Goal: Feedback & Contribution: Leave review/rating

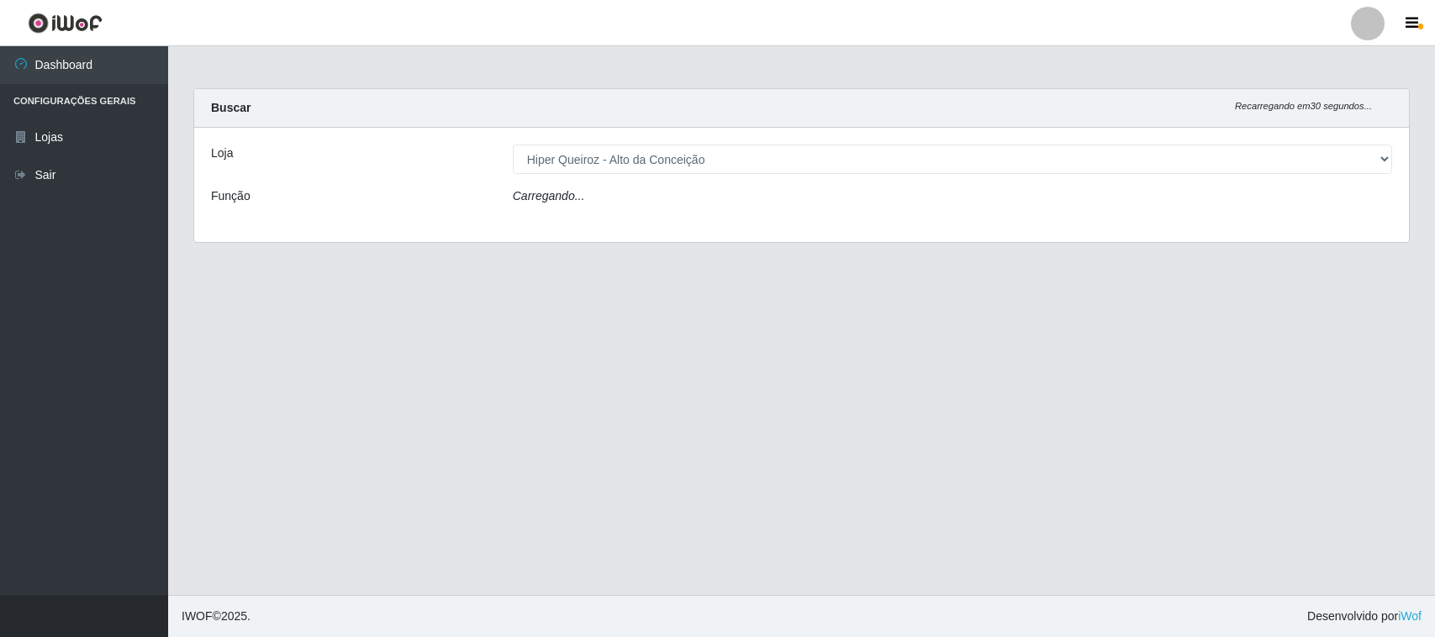
select select "515"
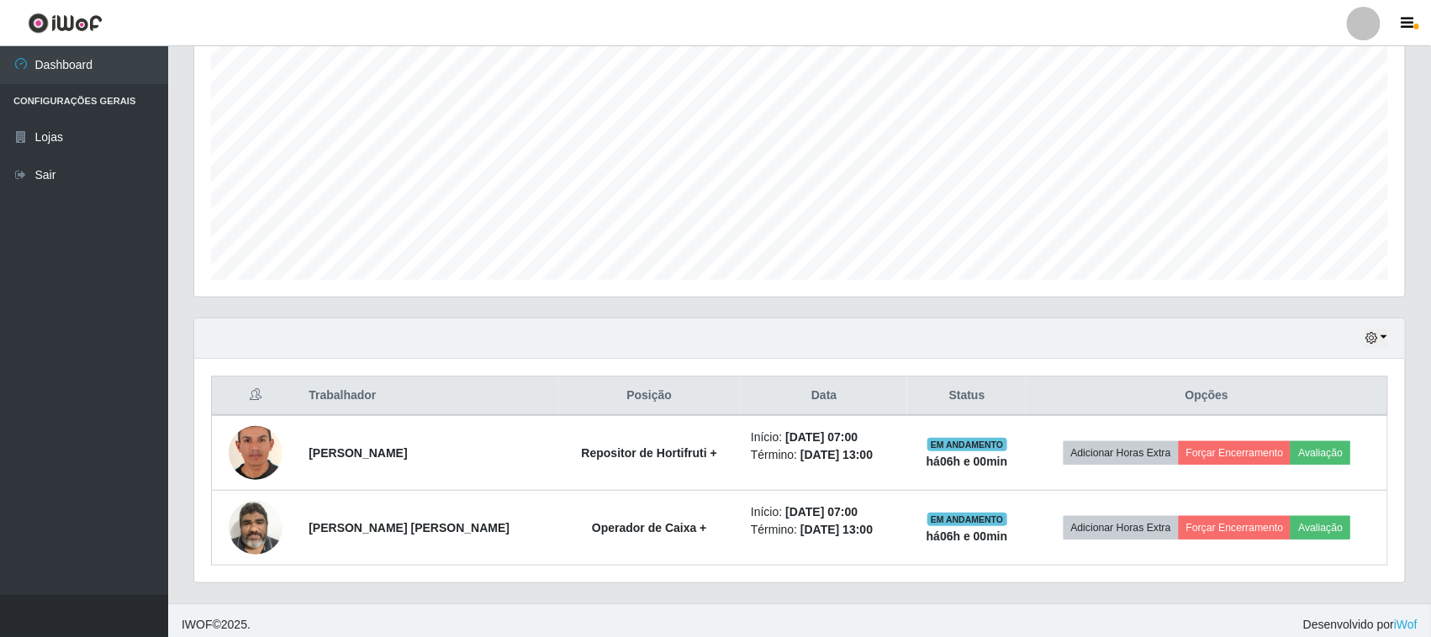
scroll to position [330, 0]
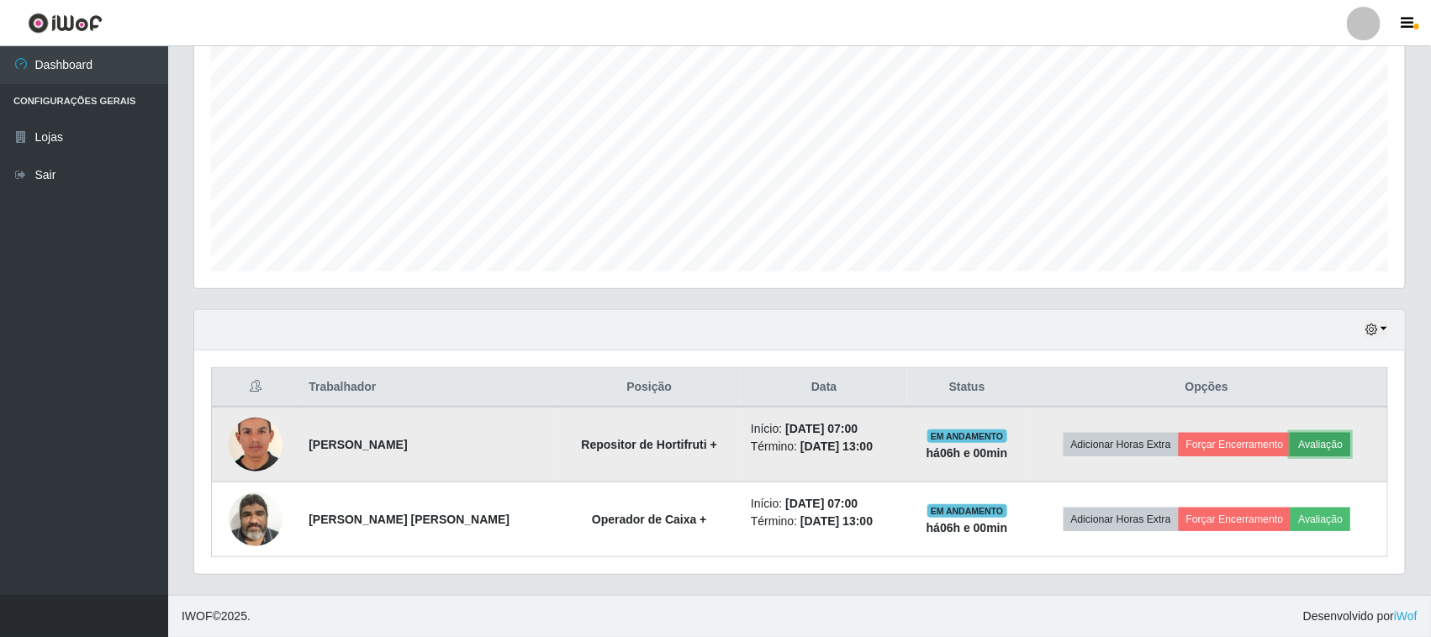
click at [1326, 444] on button "Avaliação" at bounding box center [1320, 445] width 60 height 24
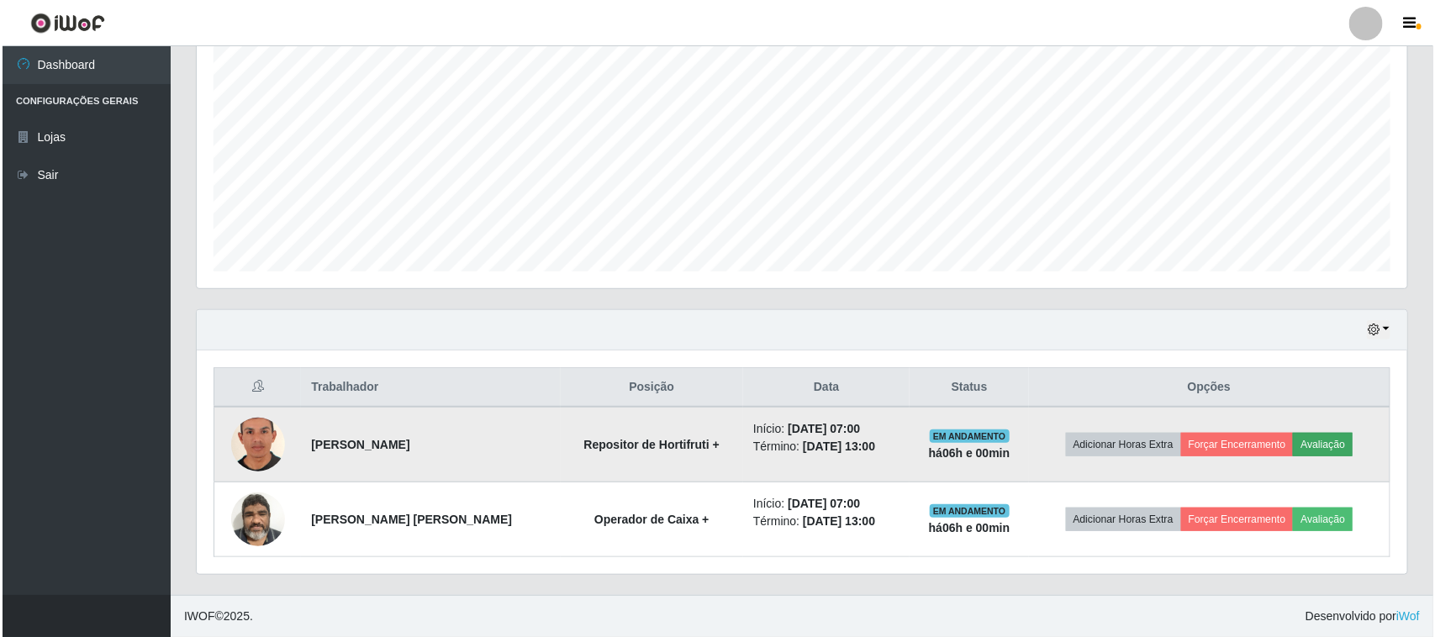
scroll to position [350, 1199]
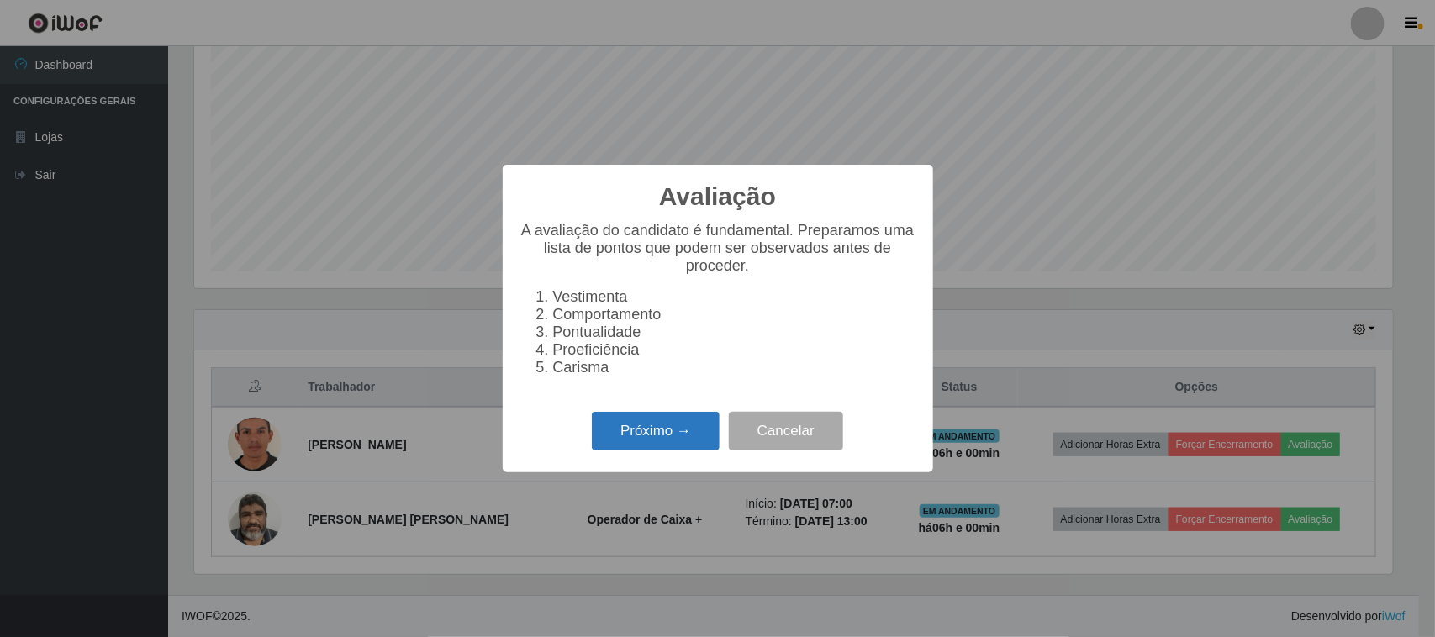
click at [694, 440] on button "Próximo →" at bounding box center [656, 432] width 128 height 40
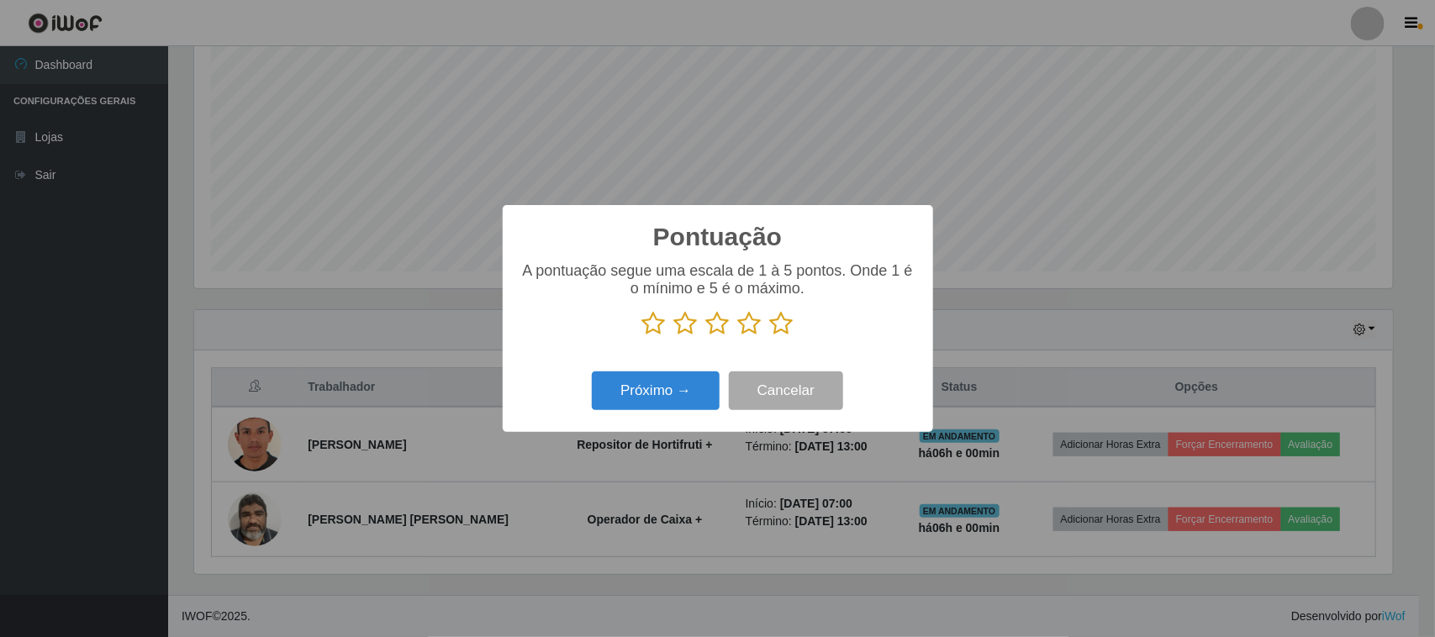
click at [780, 330] on icon at bounding box center [782, 323] width 24 height 25
click at [770, 336] on input "radio" at bounding box center [770, 336] width 0 height 0
click at [618, 404] on button "Próximo →" at bounding box center [656, 392] width 128 height 40
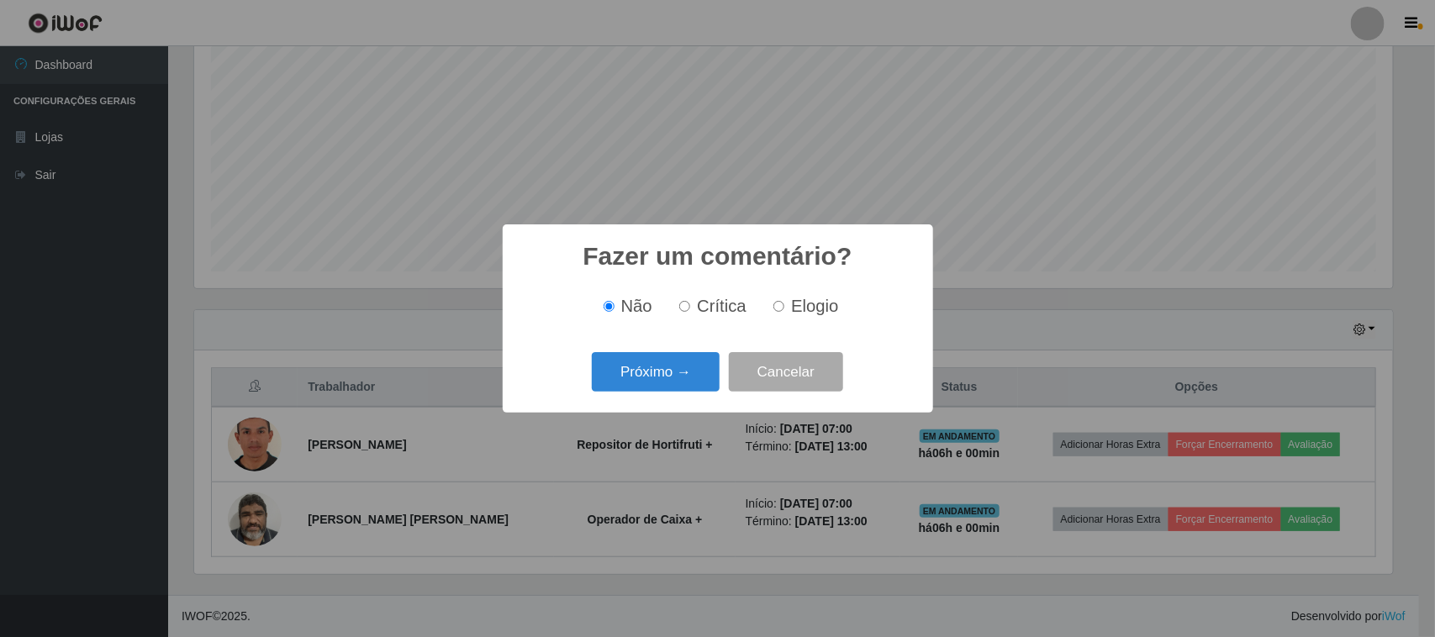
click at [773, 304] on input "Elogio" at bounding box center [778, 306] width 11 height 11
radio input "true"
click at [666, 372] on button "Próximo →" at bounding box center [656, 372] width 128 height 40
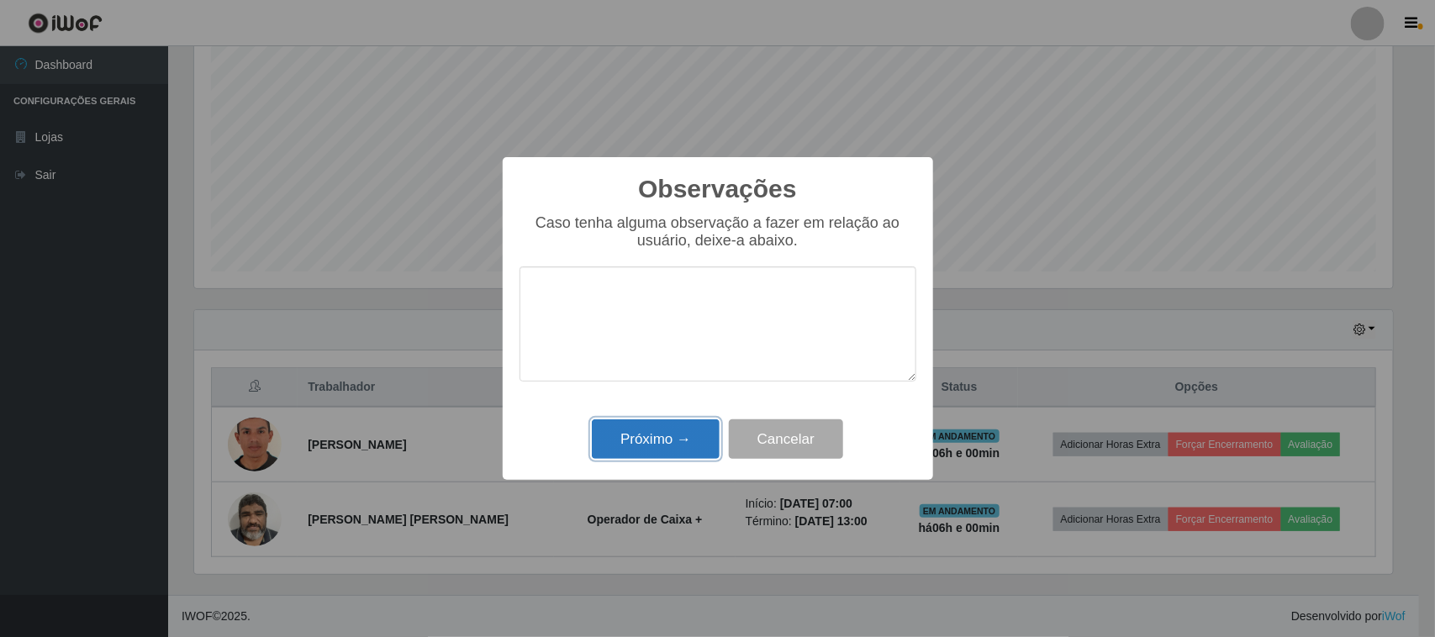
click at [646, 447] on button "Próximo →" at bounding box center [656, 439] width 128 height 40
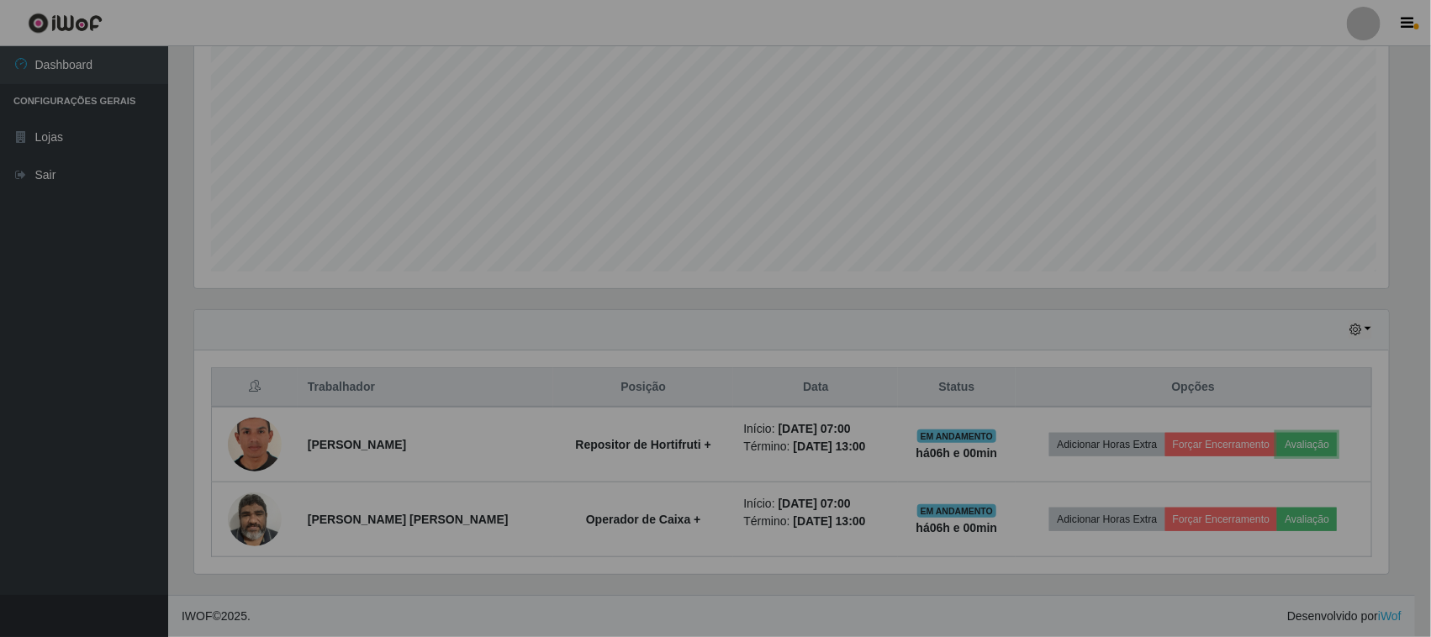
scroll to position [350, 1211]
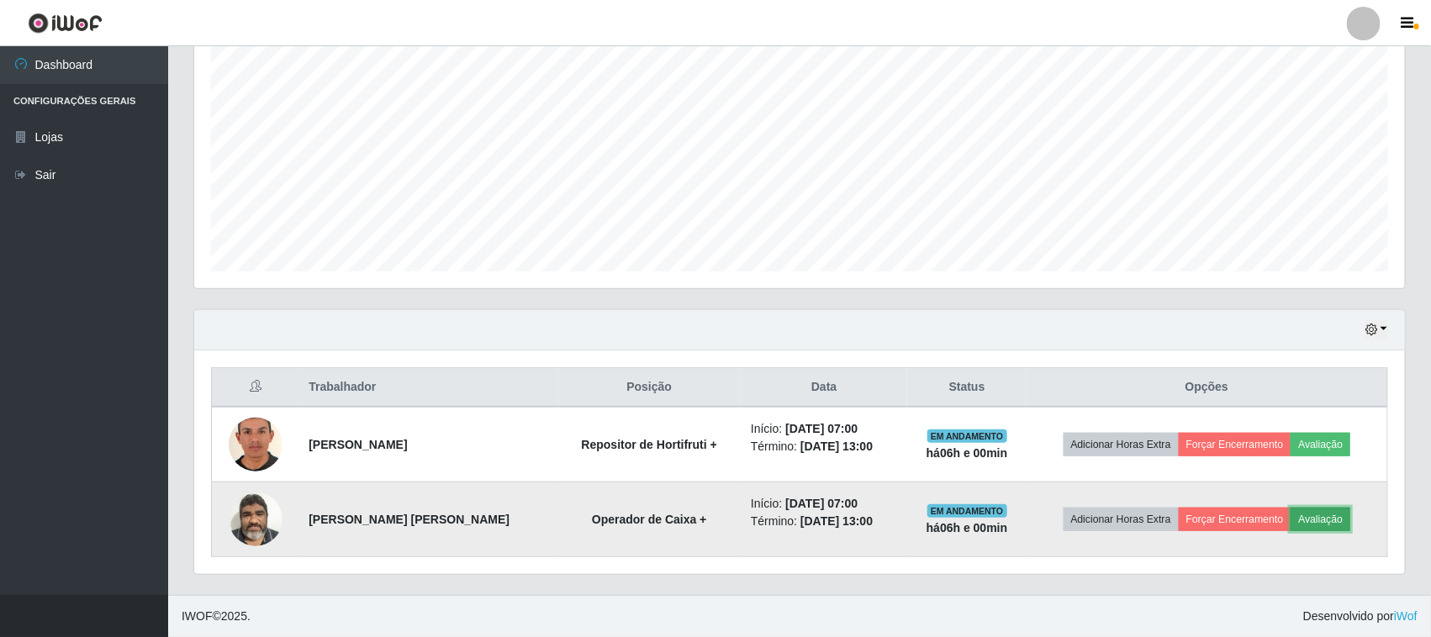
click at [1341, 523] on button "Avaliação" at bounding box center [1320, 520] width 60 height 24
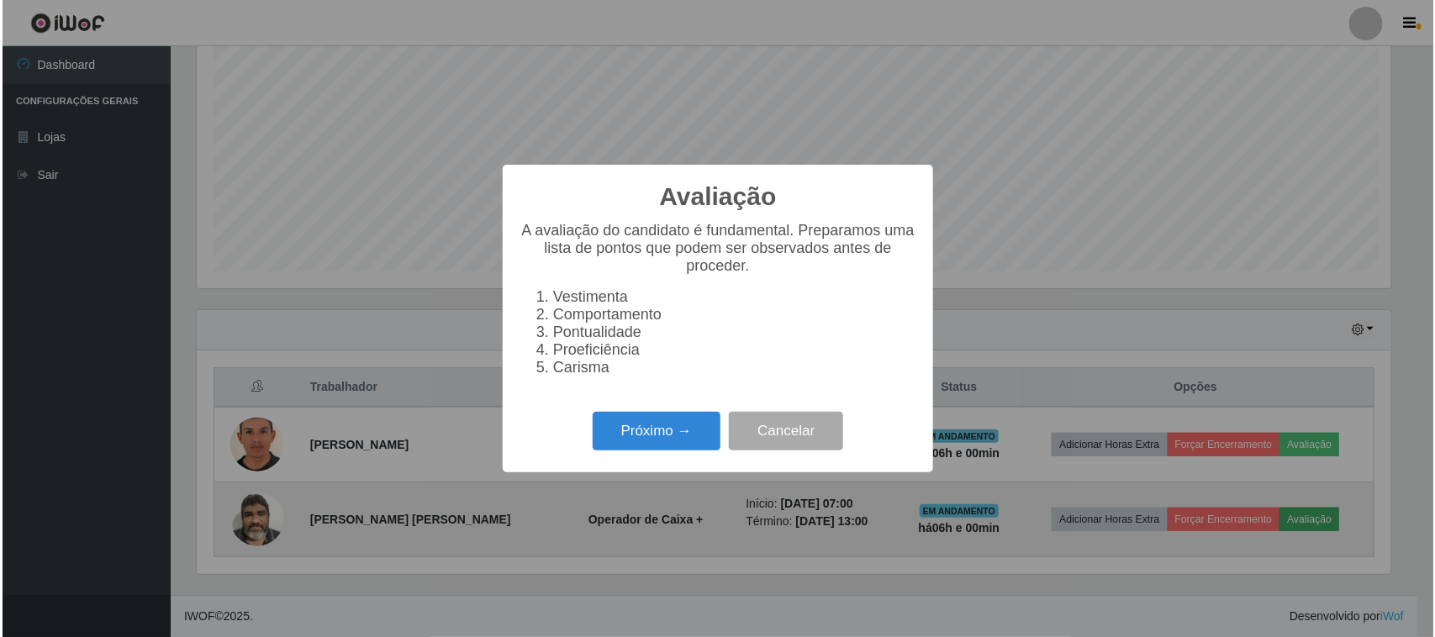
scroll to position [350, 1199]
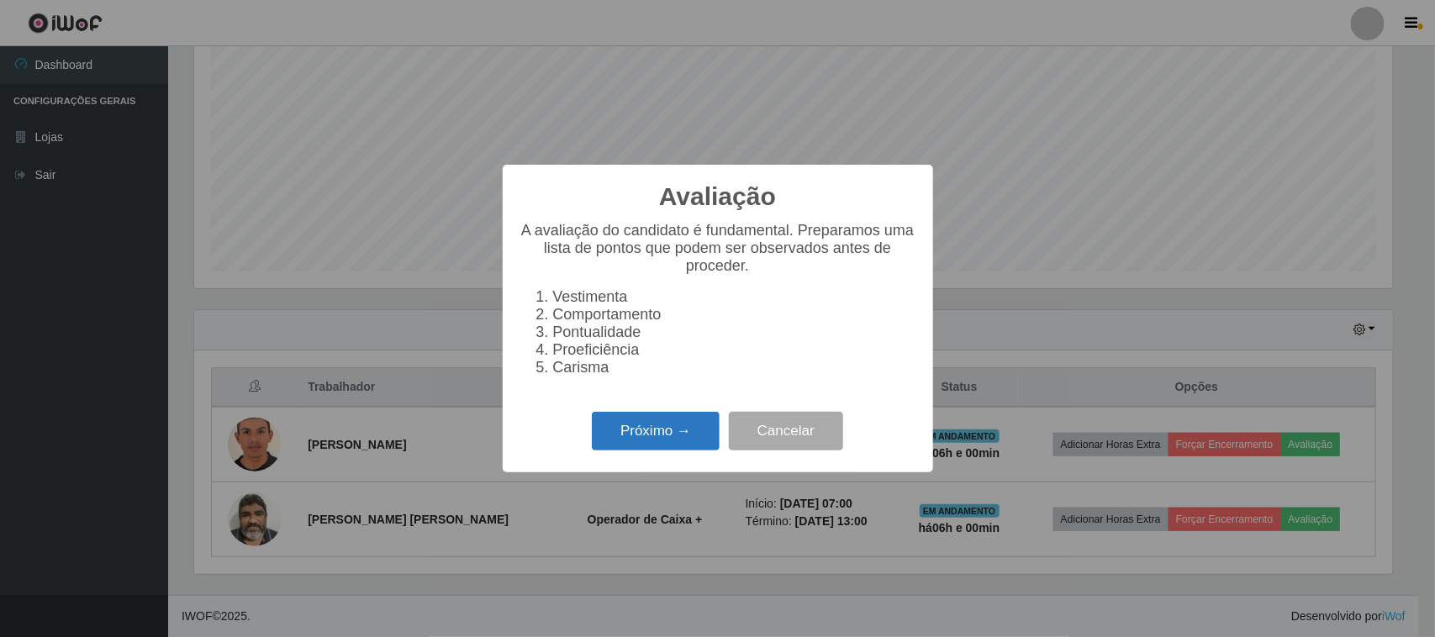
click at [661, 439] on button "Próximo →" at bounding box center [656, 432] width 128 height 40
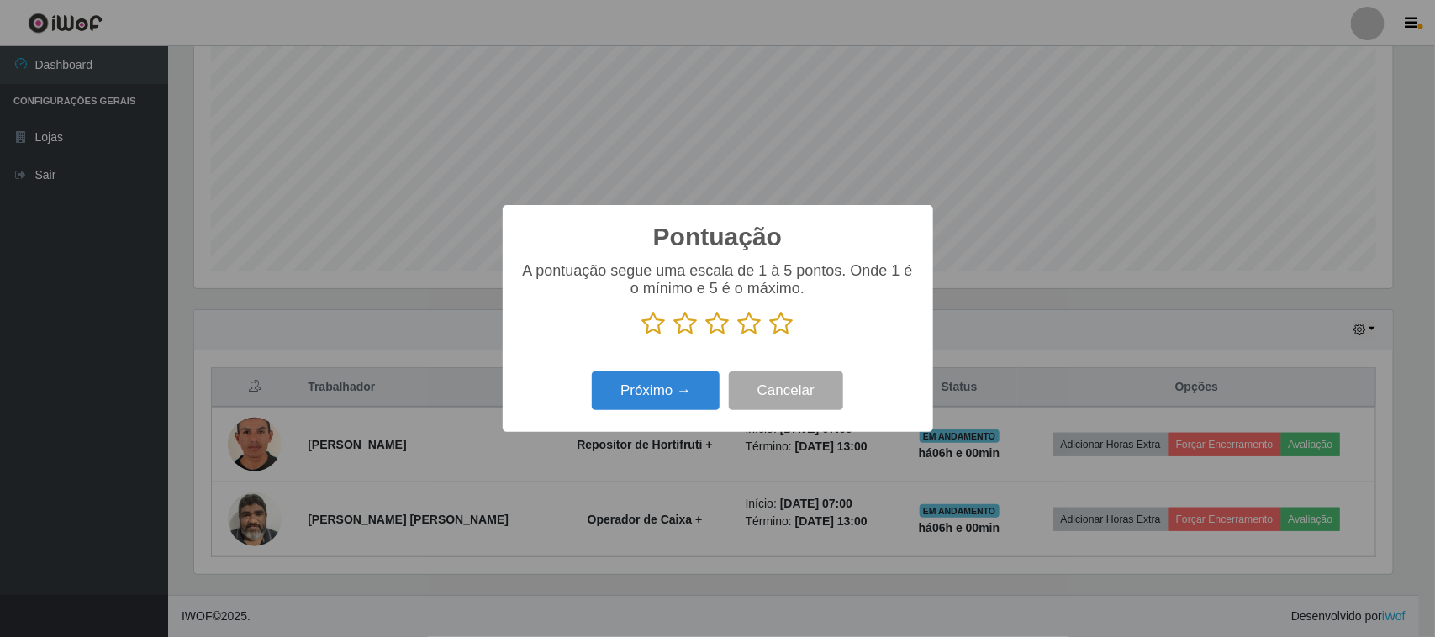
scroll to position [840294, 839443]
click at [780, 326] on icon at bounding box center [782, 323] width 24 height 25
click at [770, 336] on input "radio" at bounding box center [770, 336] width 0 height 0
click at [708, 333] on icon at bounding box center [718, 323] width 24 height 25
click at [706, 336] on input "radio" at bounding box center [706, 336] width 0 height 0
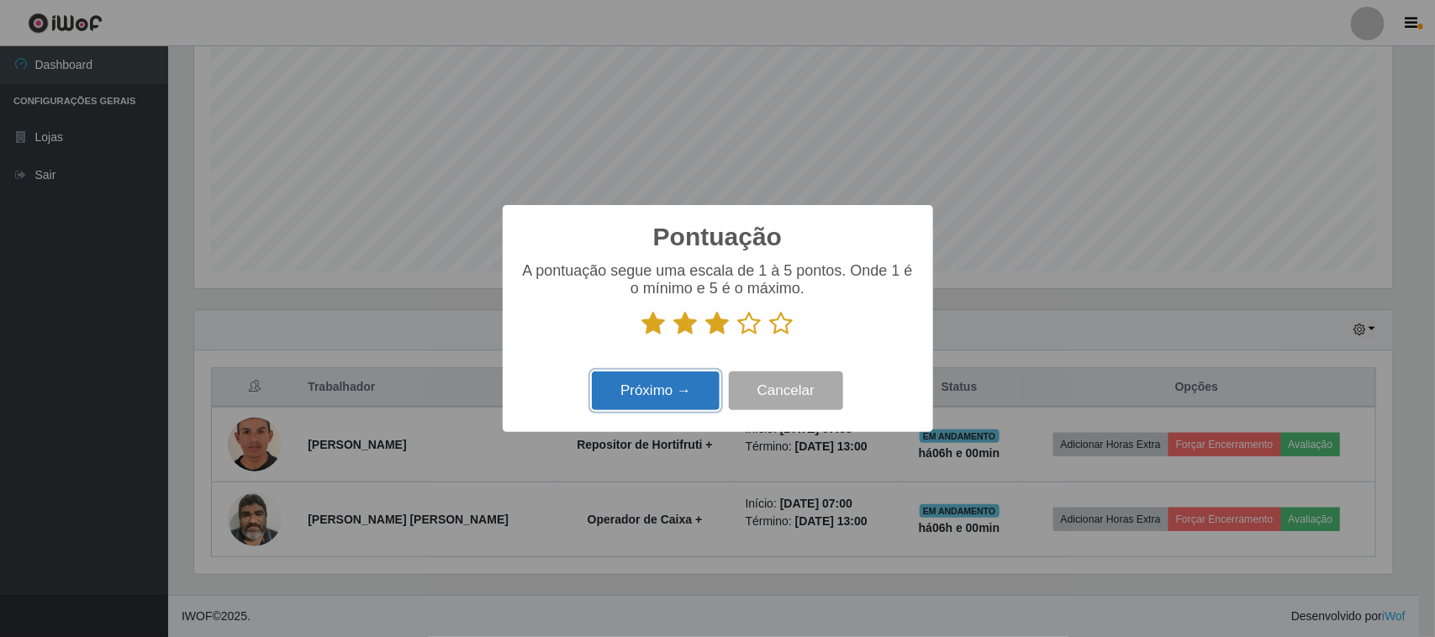
click at [658, 389] on button "Próximo →" at bounding box center [656, 392] width 128 height 40
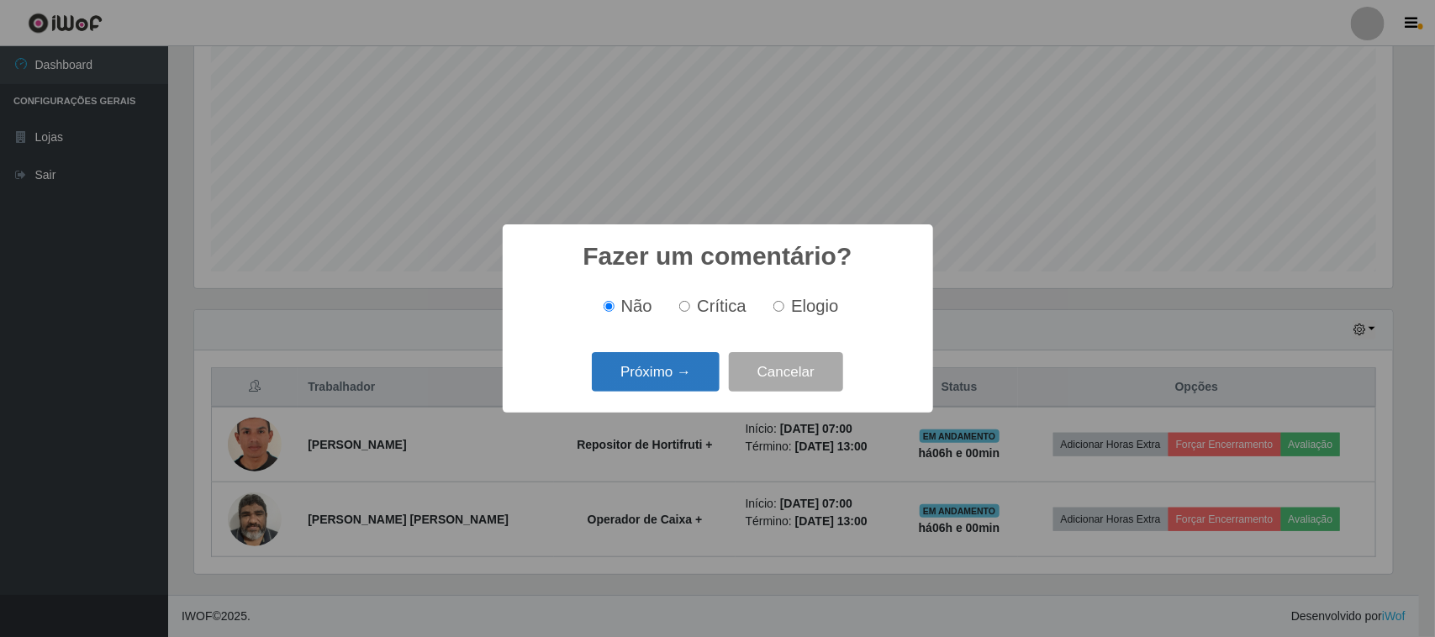
click at [687, 359] on button "Próximo →" at bounding box center [656, 372] width 128 height 40
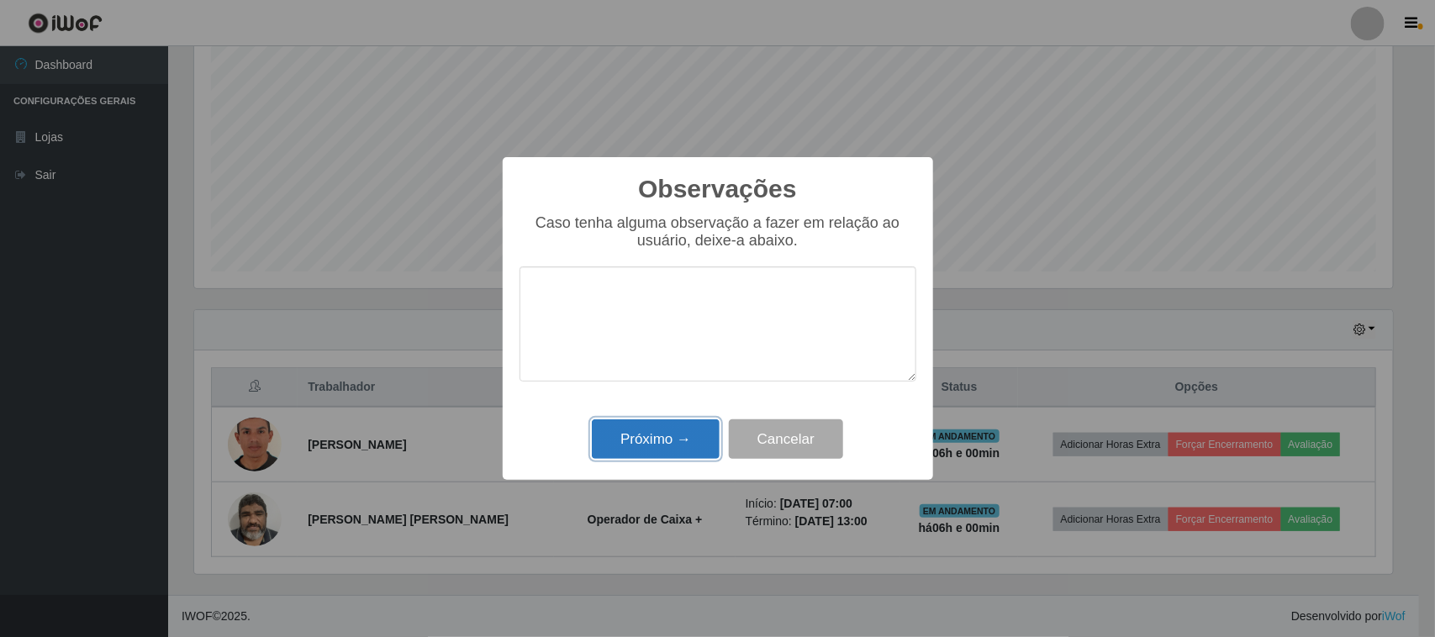
click at [648, 456] on button "Próximo →" at bounding box center [656, 439] width 128 height 40
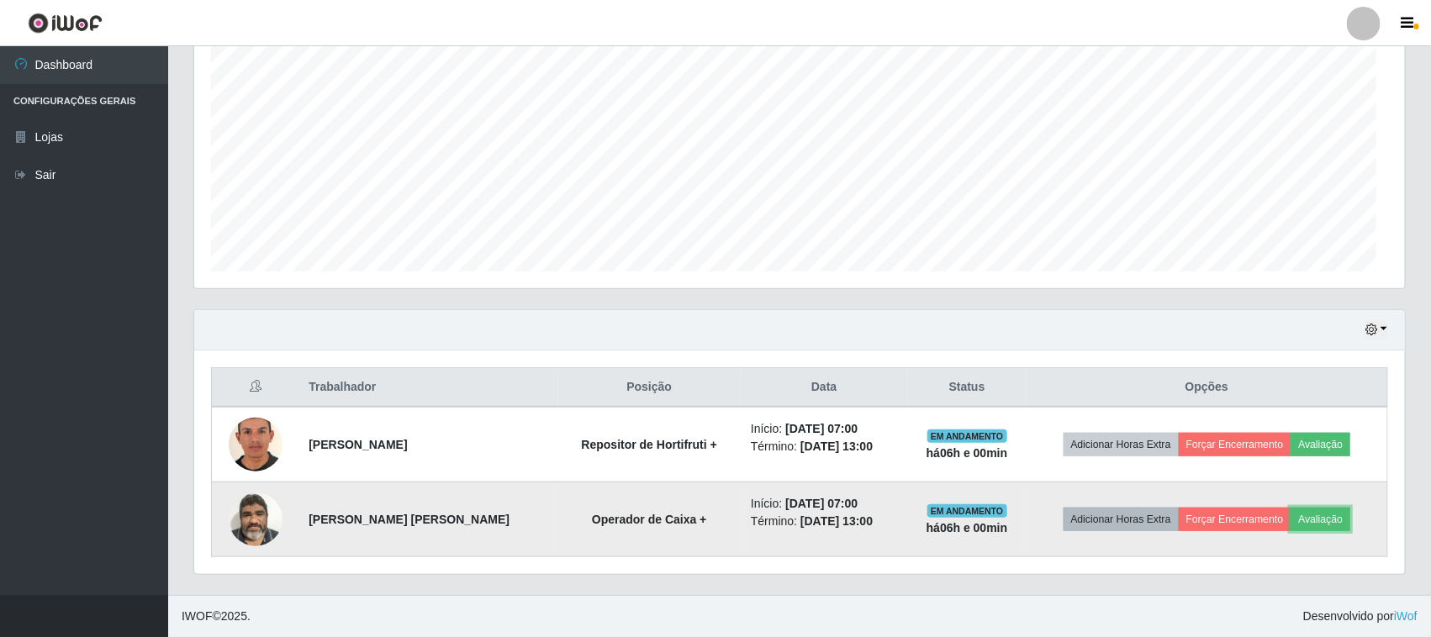
scroll to position [350, 1211]
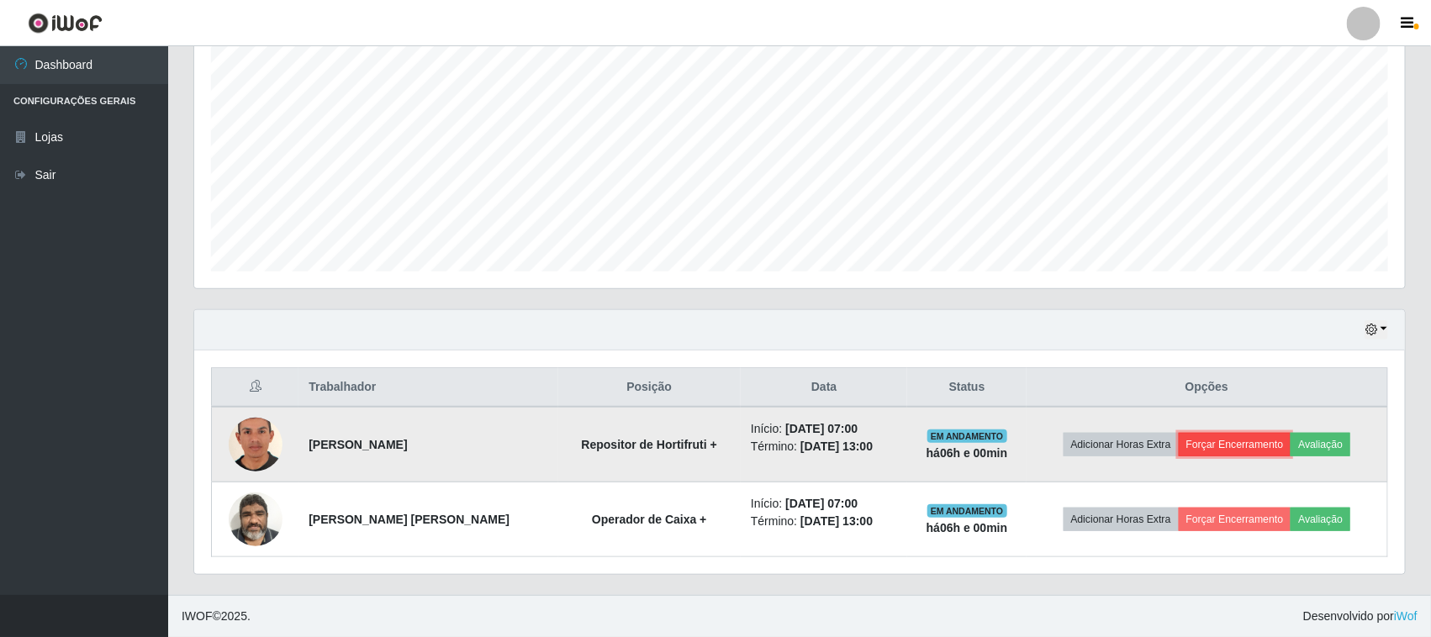
click at [1226, 450] on button "Forçar Encerramento" at bounding box center [1235, 445] width 113 height 24
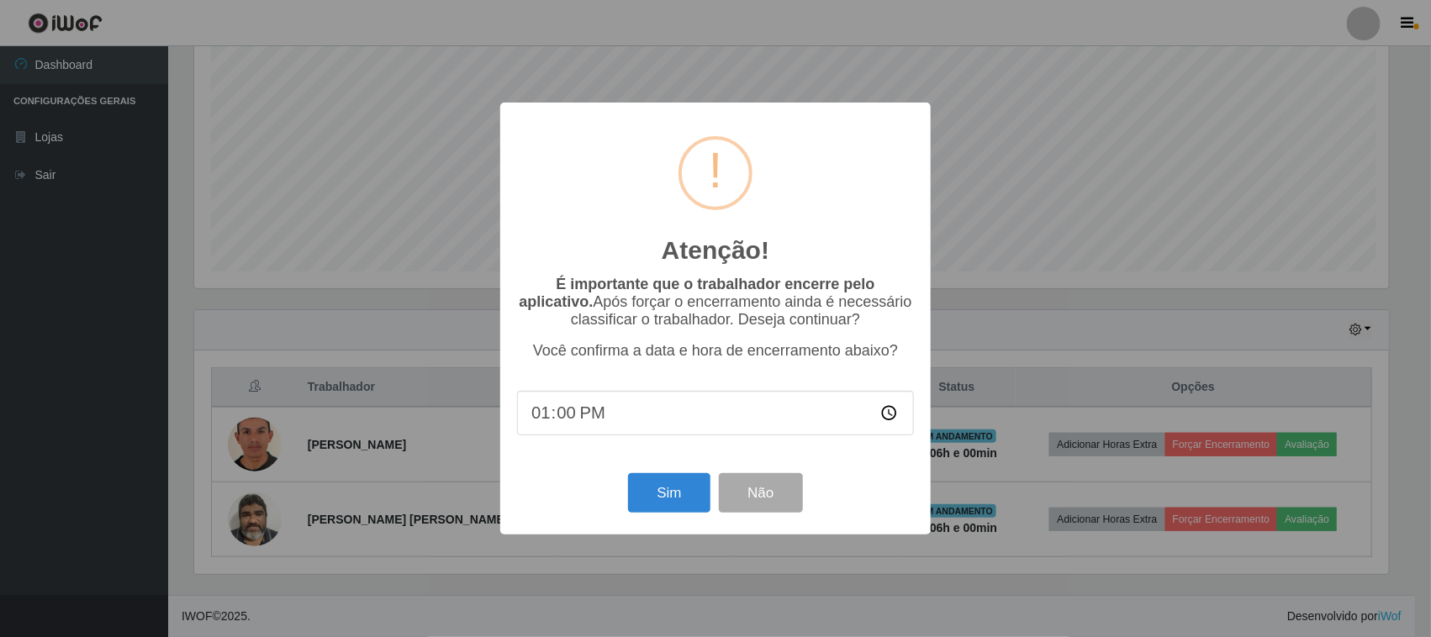
scroll to position [350, 1199]
click at [656, 492] on button "Sim" at bounding box center [671, 493] width 82 height 40
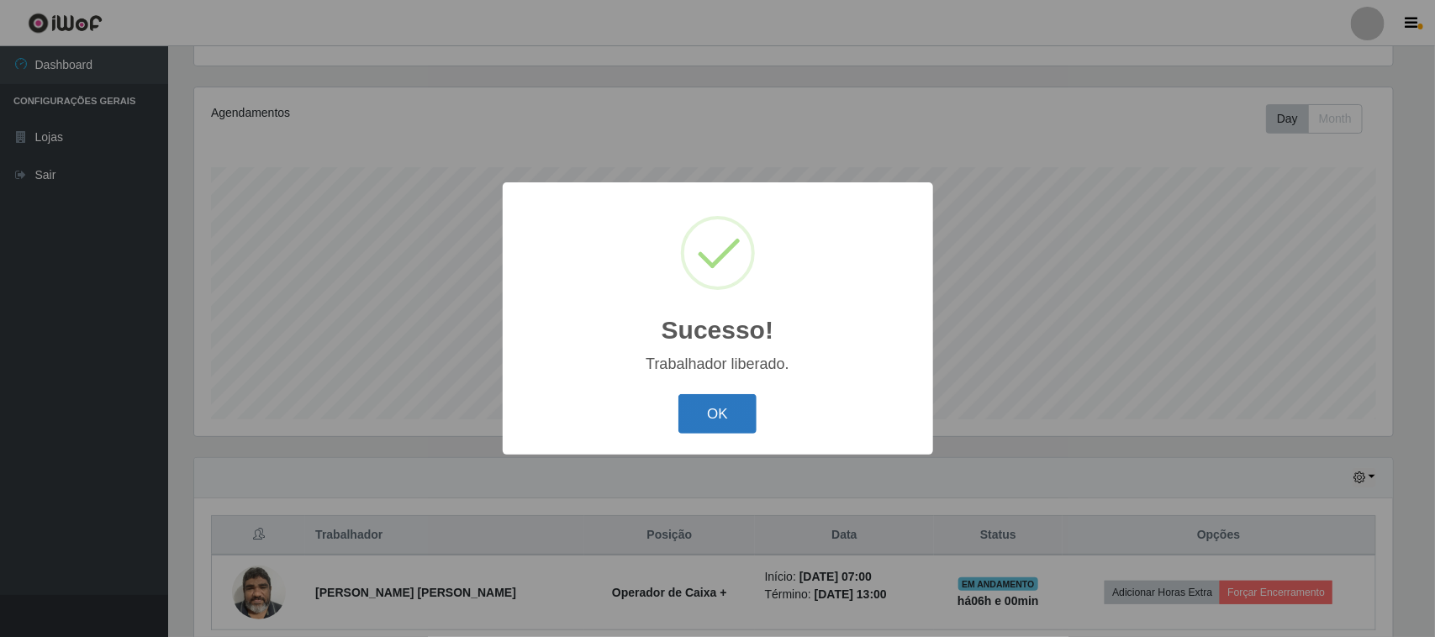
click at [729, 425] on button "OK" at bounding box center [717, 414] width 78 height 40
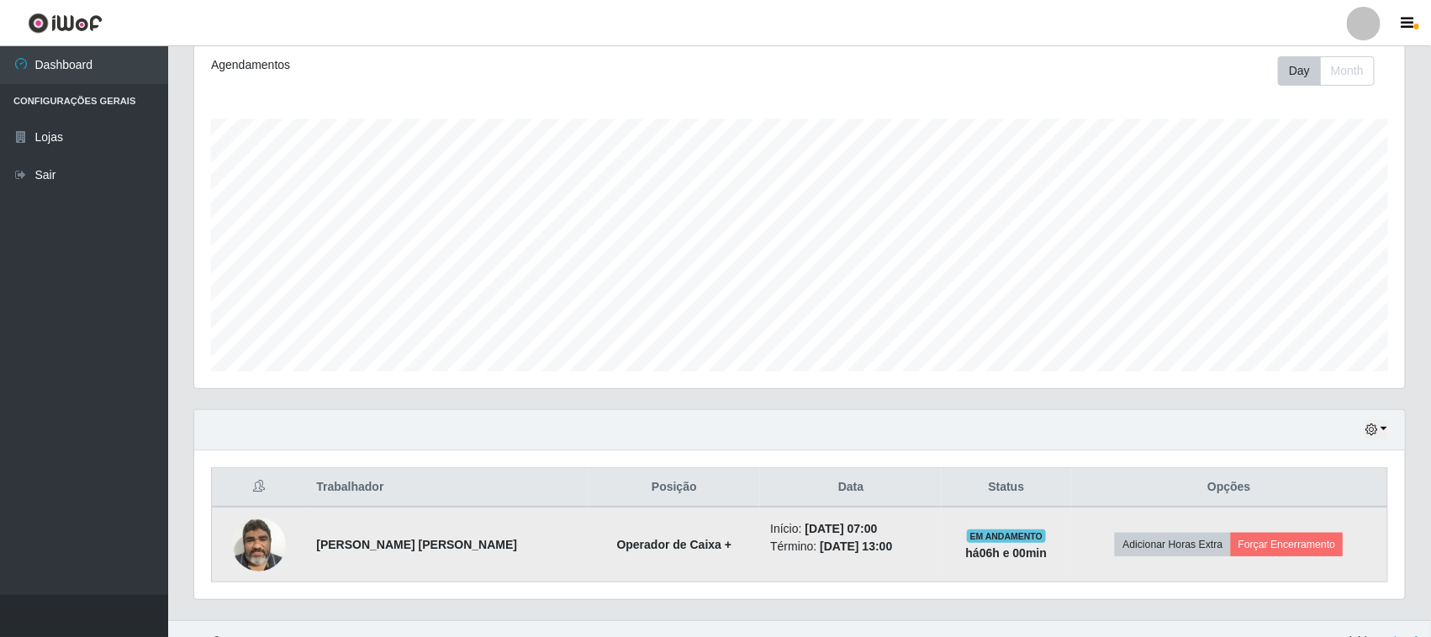
scroll to position [256, 0]
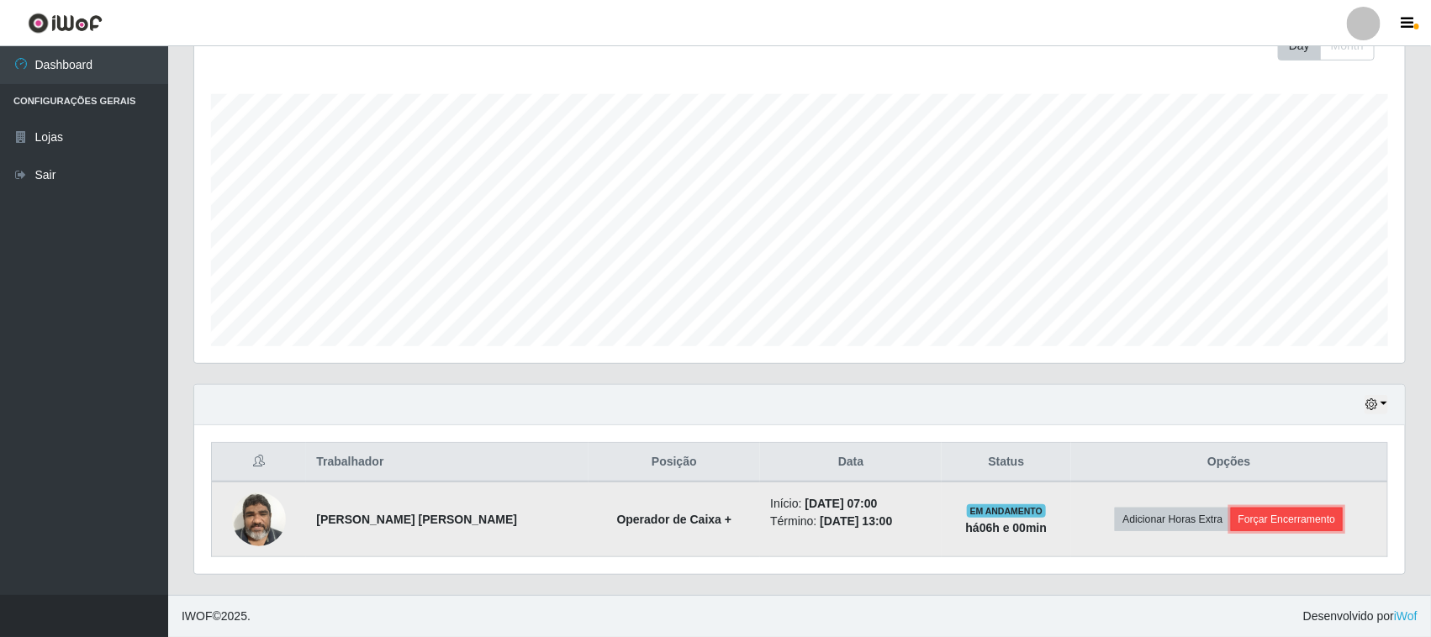
click at [1278, 524] on button "Forçar Encerramento" at bounding box center [1287, 520] width 113 height 24
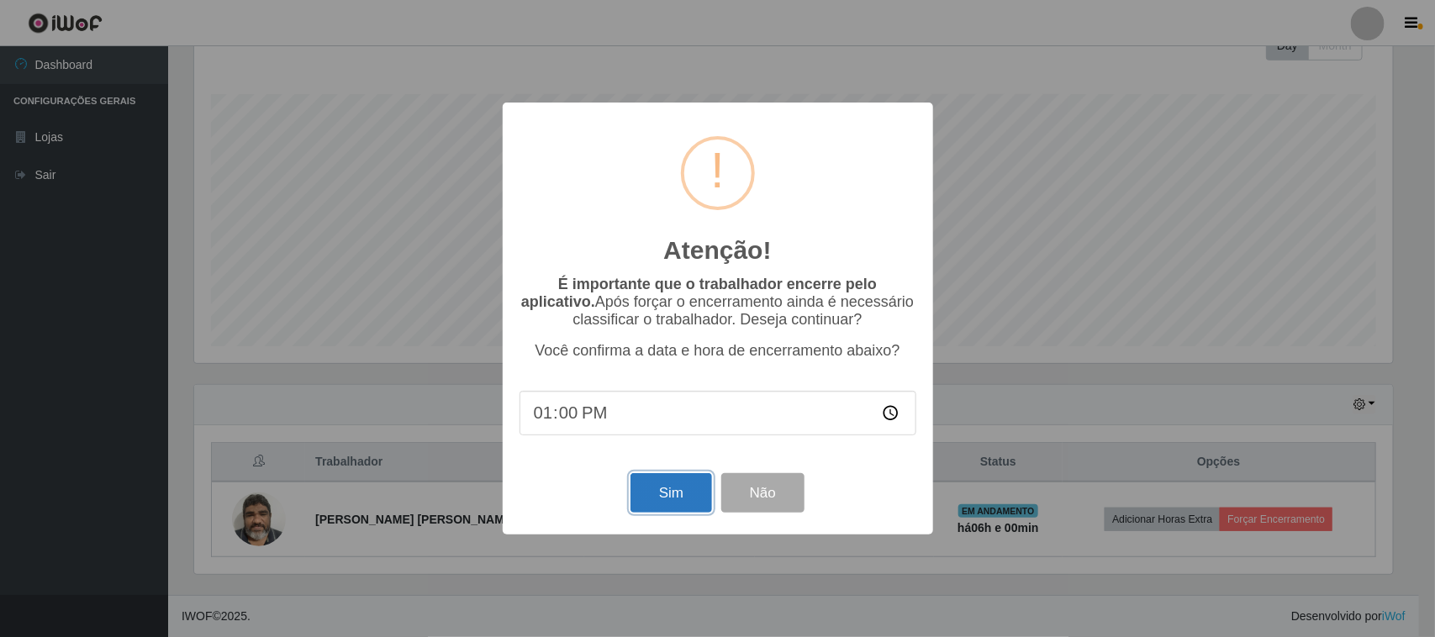
click at [682, 494] on button "Sim" at bounding box center [671, 493] width 82 height 40
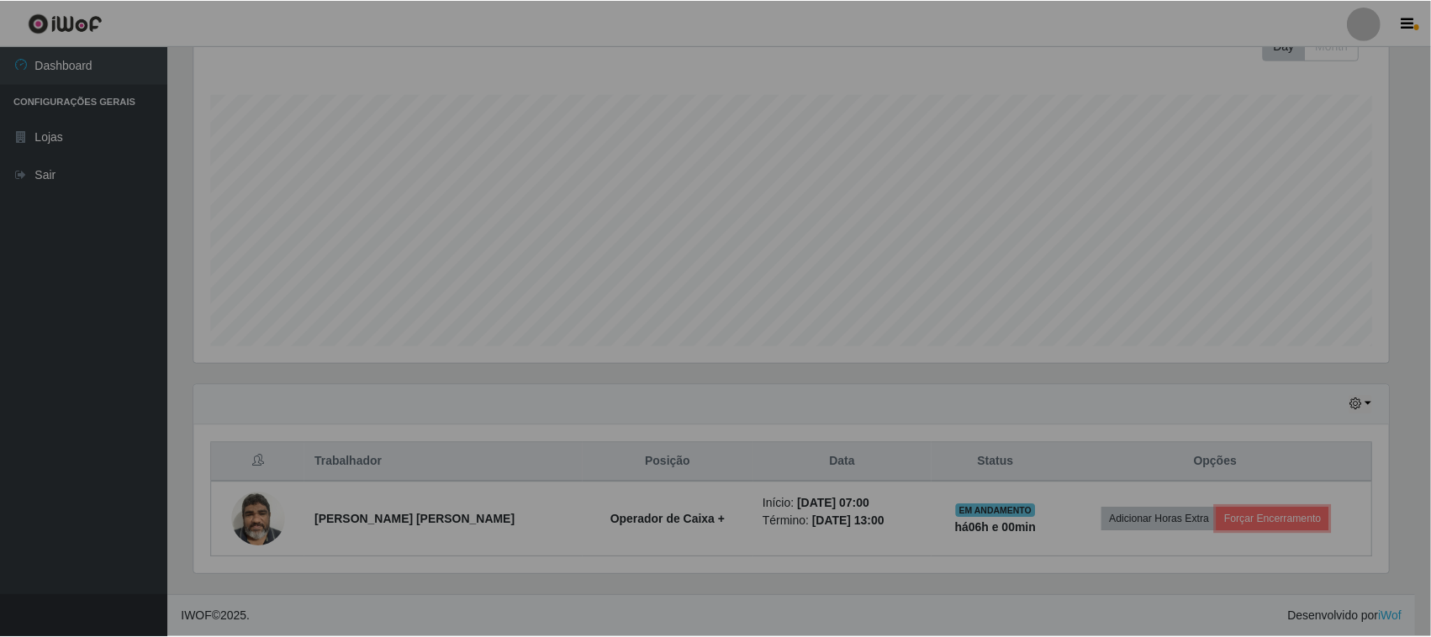
scroll to position [0, 0]
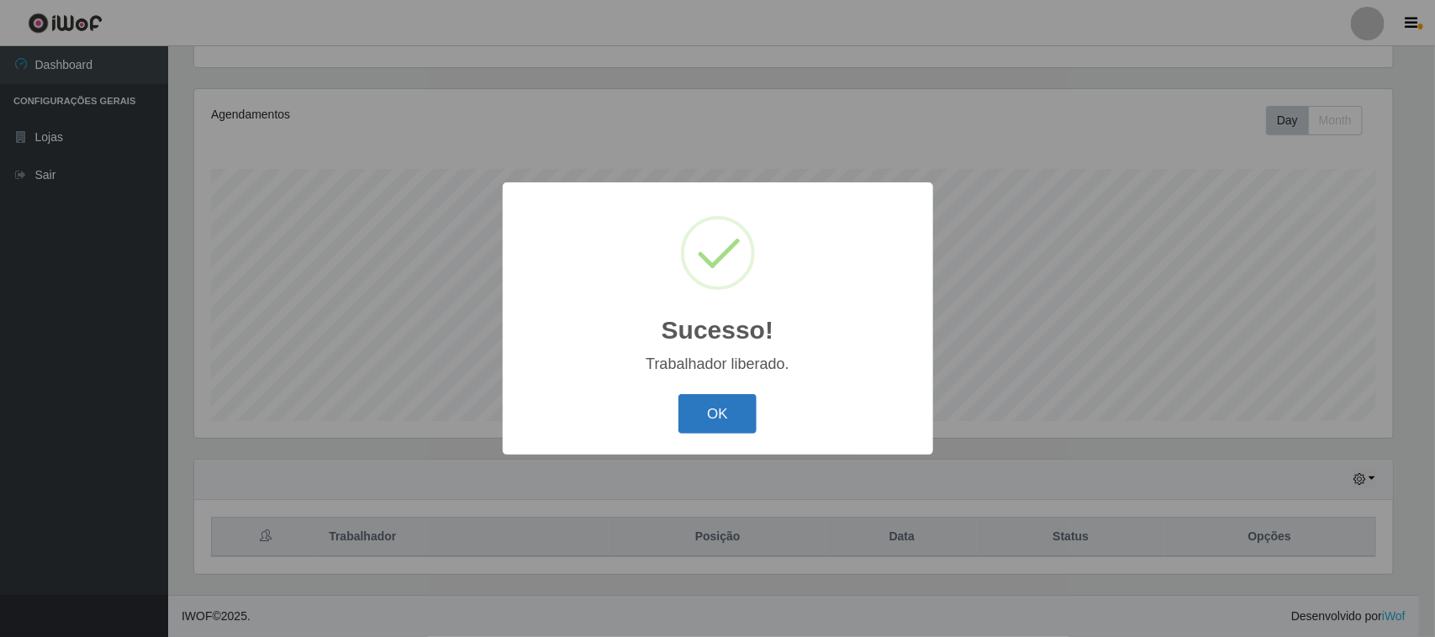
click at [730, 414] on button "OK" at bounding box center [717, 414] width 78 height 40
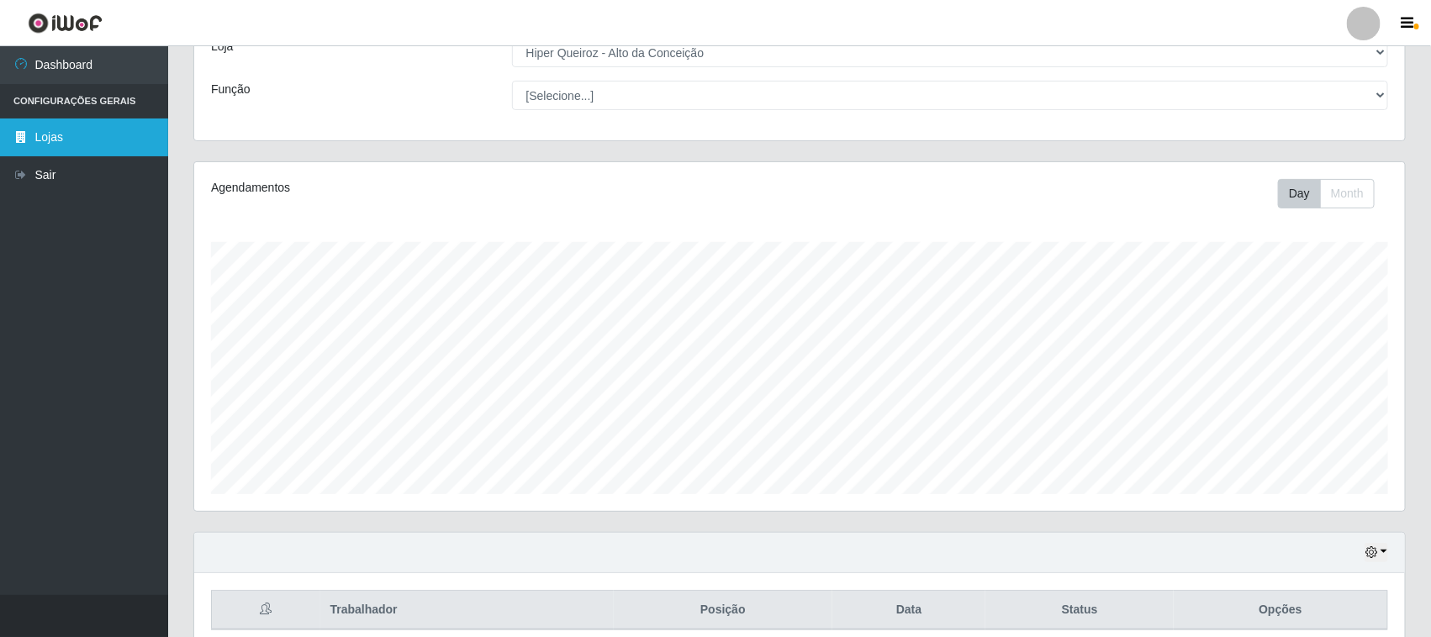
scroll to position [76, 0]
